Goal: Task Accomplishment & Management: Manage account settings

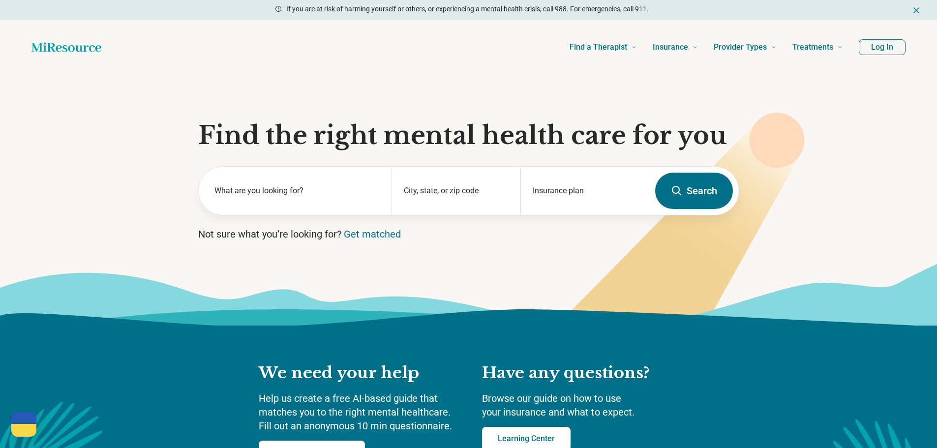
click at [874, 51] on button "Log In" at bounding box center [881, 47] width 47 height 16
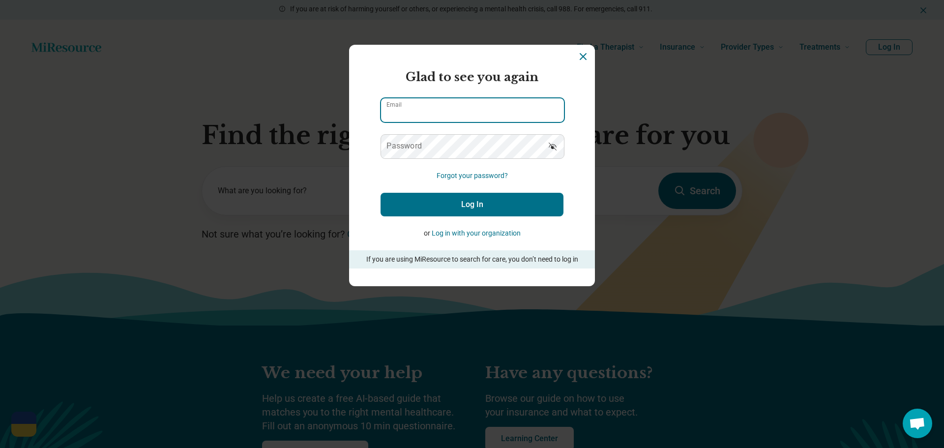
click at [470, 104] on input "Email" at bounding box center [472, 110] width 183 height 24
type input "**********"
click at [473, 207] on button "Log In" at bounding box center [472, 205] width 183 height 24
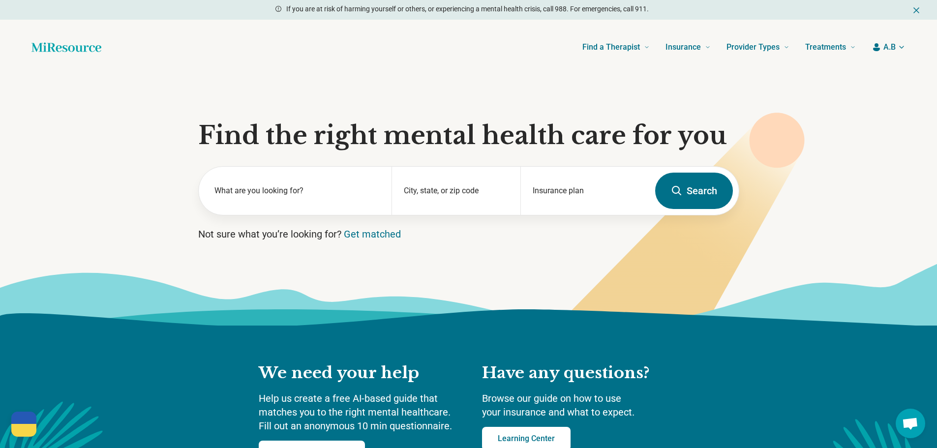
click at [892, 45] on span "A.B" at bounding box center [889, 47] width 12 height 12
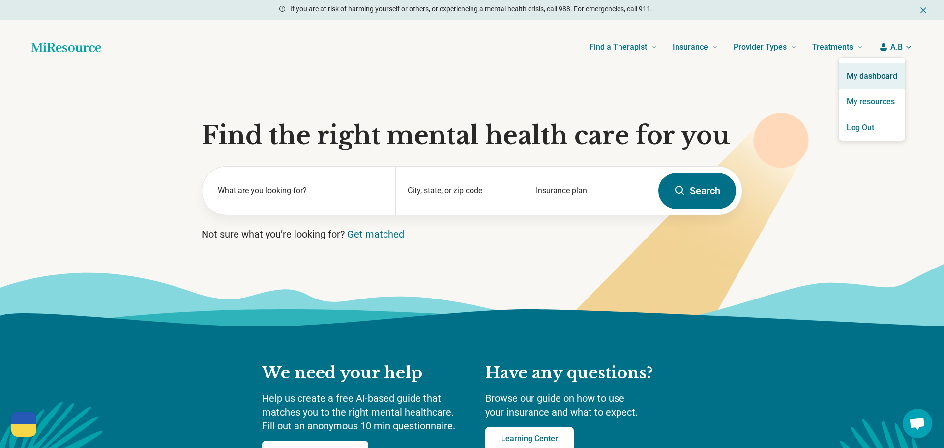
click at [875, 72] on link "My dashboard" at bounding box center [872, 76] width 66 height 26
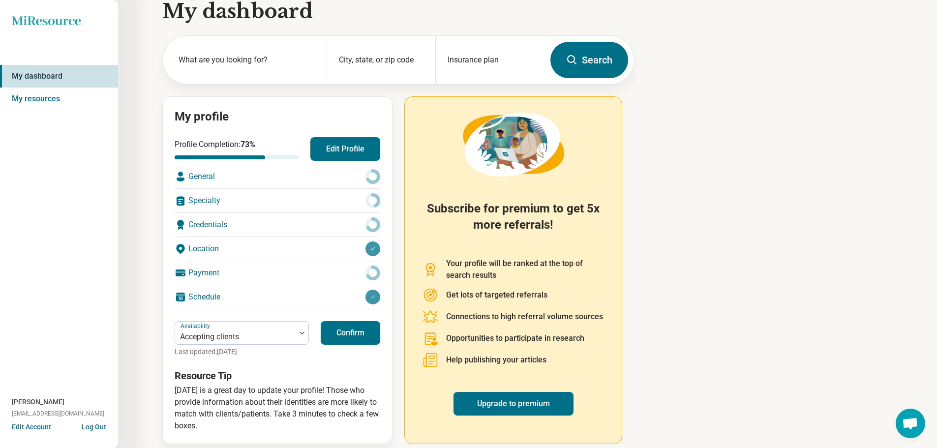
scroll to position [28, 0]
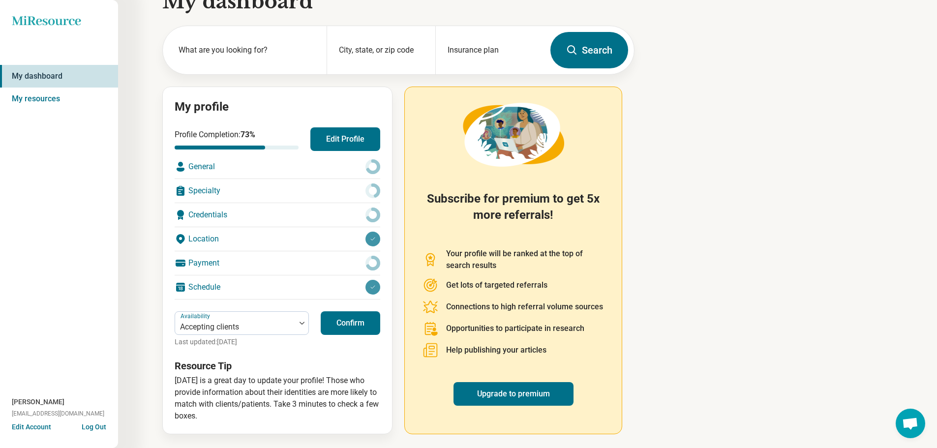
click at [344, 326] on button "Confirm" at bounding box center [350, 323] width 59 height 24
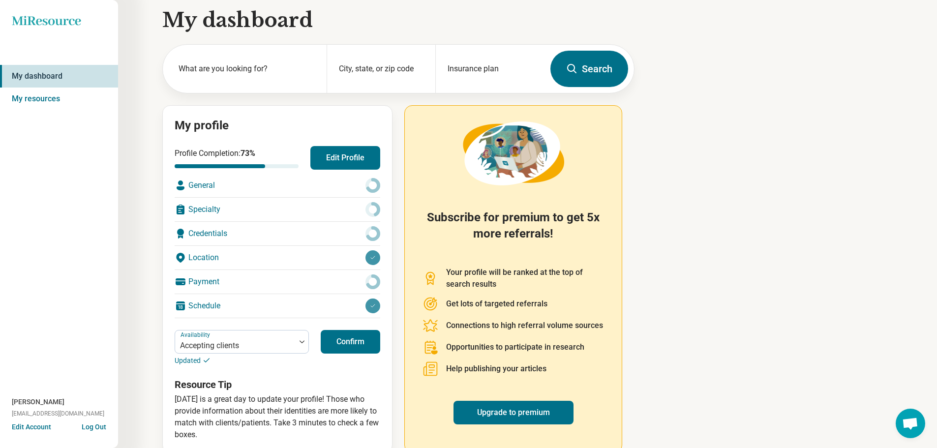
scroll to position [0, 0]
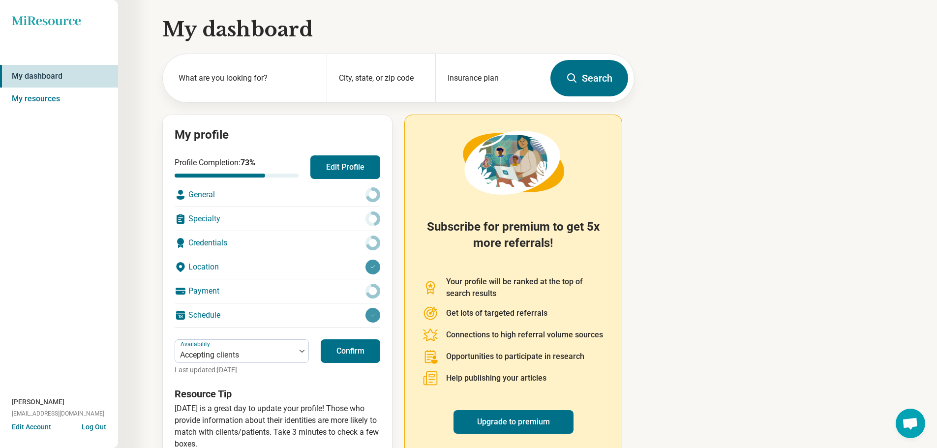
click at [34, 405] on span "[PERSON_NAME]" at bounding box center [38, 402] width 53 height 10
click at [38, 98] on link "My resources" at bounding box center [59, 99] width 118 height 23
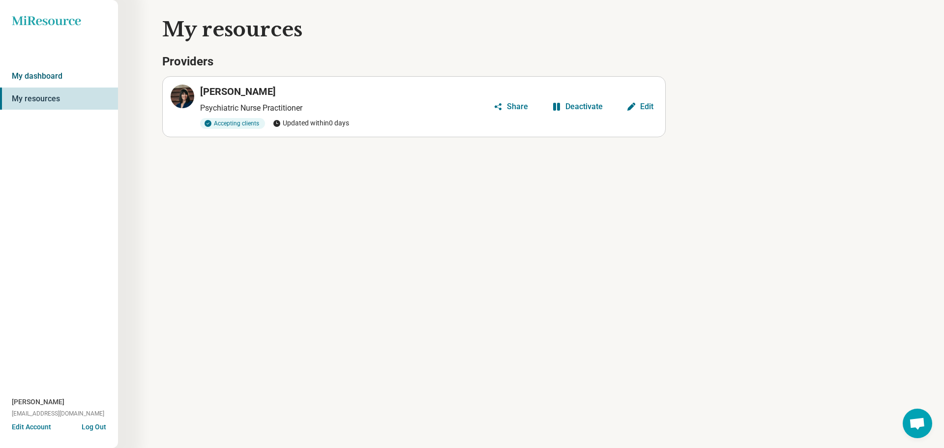
click at [39, 68] on link "My dashboard" at bounding box center [59, 76] width 118 height 23
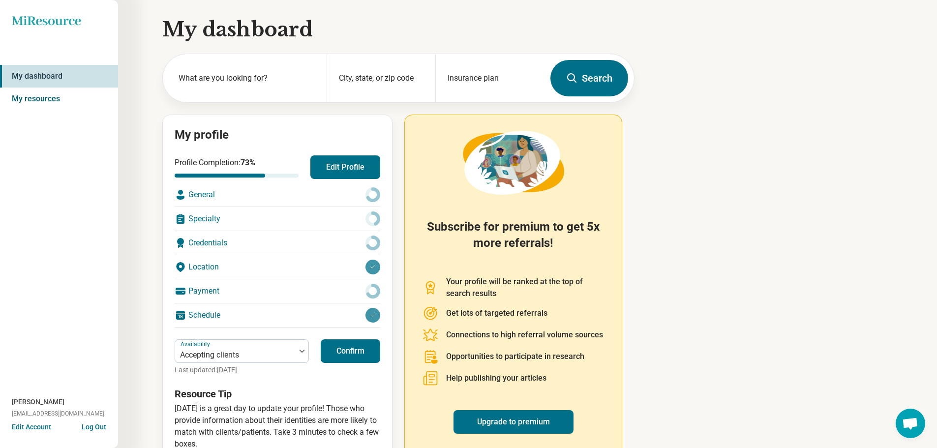
click at [57, 103] on link "My resources" at bounding box center [59, 99] width 118 height 23
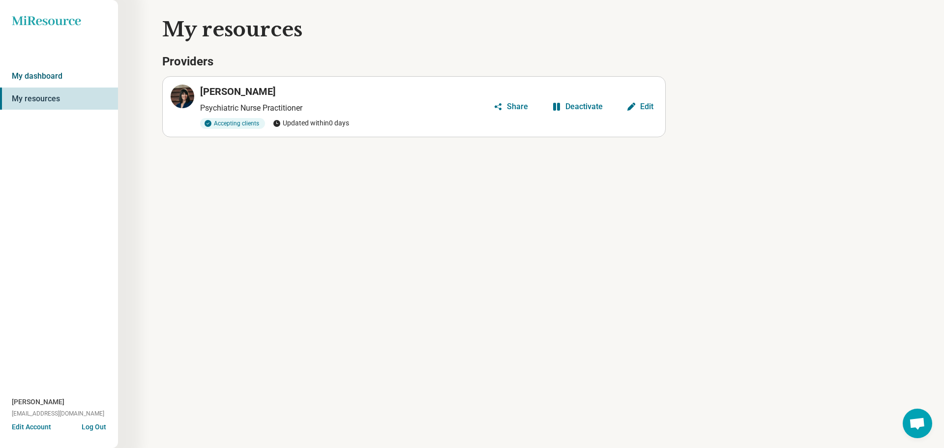
click at [54, 68] on link "My dashboard" at bounding box center [59, 76] width 118 height 23
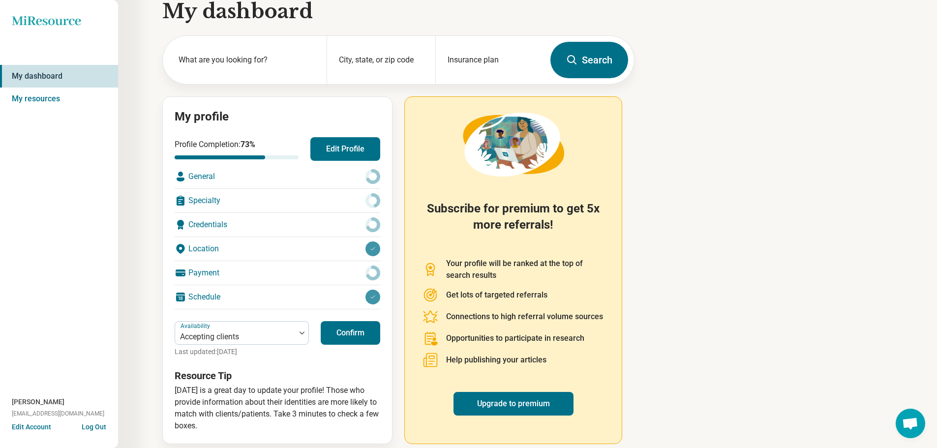
scroll to position [28, 0]
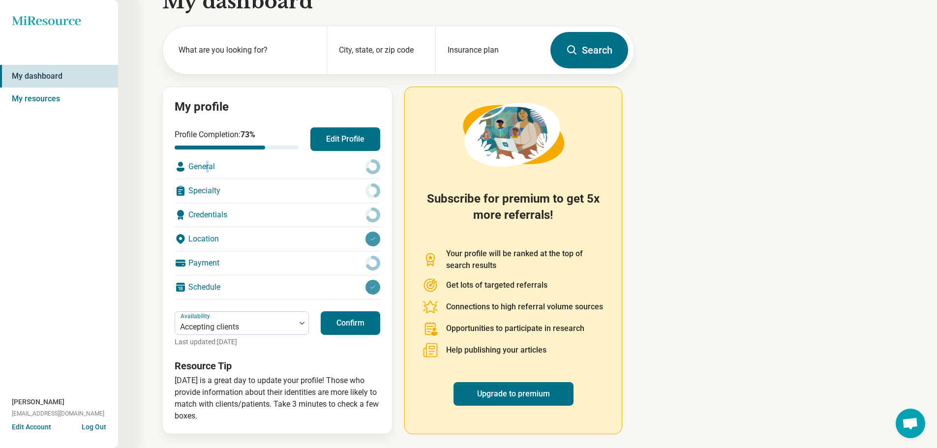
click at [209, 163] on div "General" at bounding box center [278, 167] width 206 height 24
